Goal: Task Accomplishment & Management: Manage account settings

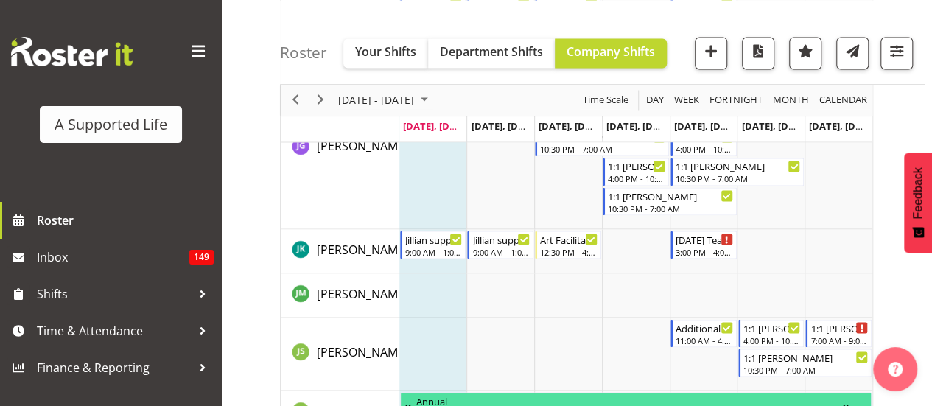
scroll to position [3998, 0]
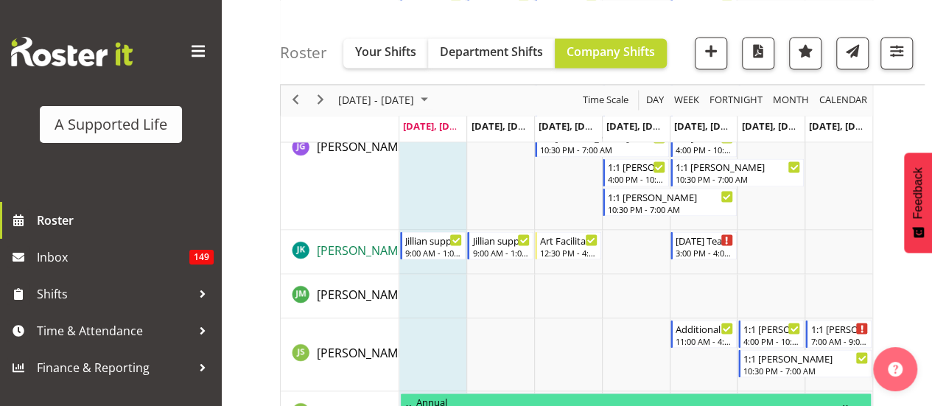
click at [359, 245] on span "[PERSON_NAME]" at bounding box center [362, 250] width 91 height 16
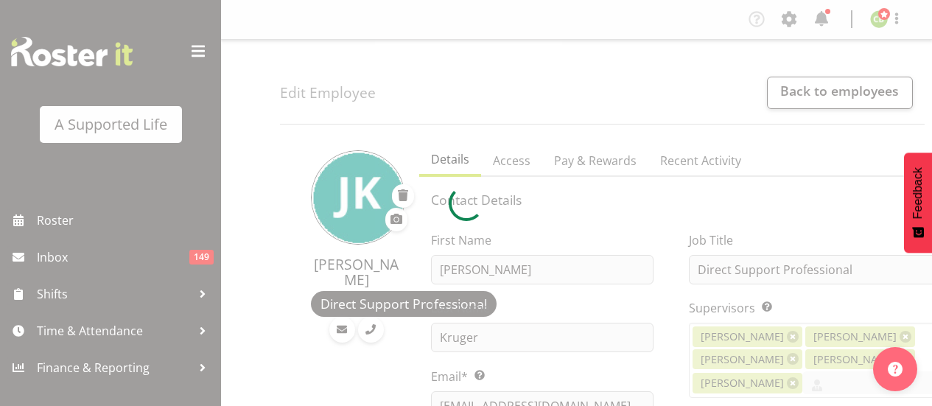
select select "TimelineWeek"
select select
select select "924"
